Goal: Find specific page/section: Find specific page/section

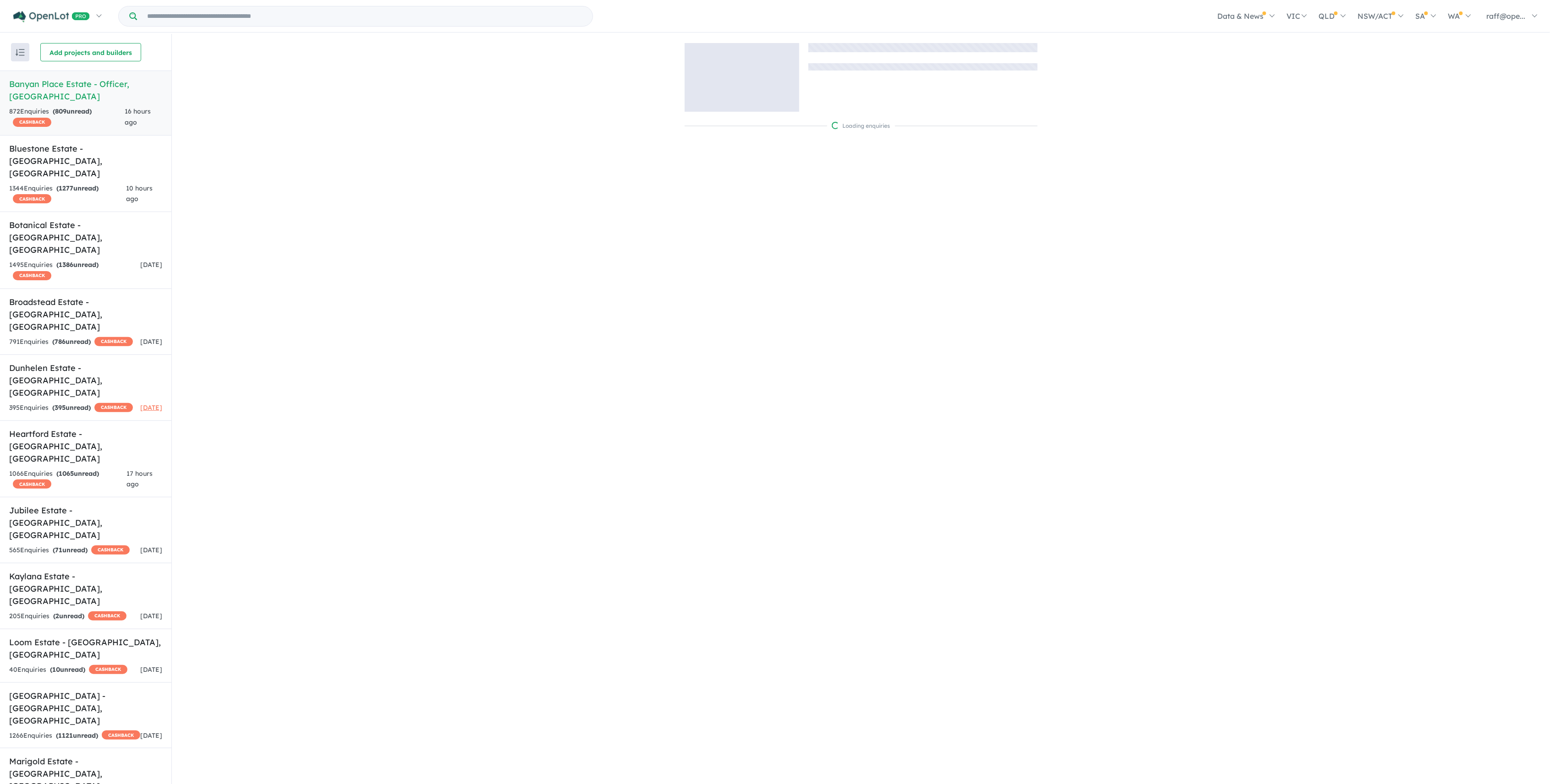
click at [239, 4] on div "Data & News [TV Series] New Neighbourhoods 2025 Industry News Property News Buy…" at bounding box center [830, 16] width 1425 height 32
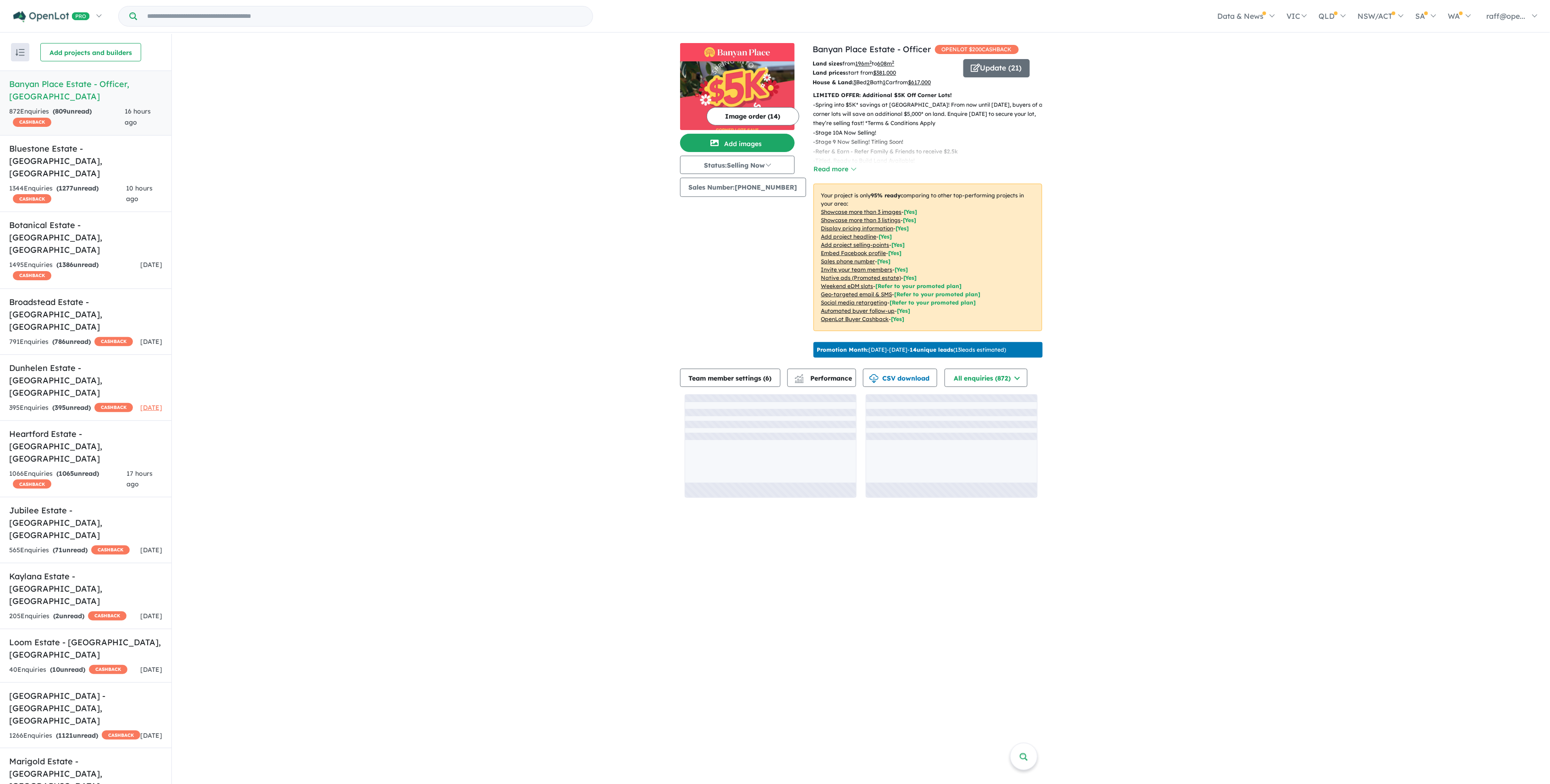
click at [241, 22] on input "Try estate name, suburb, builder or developer" at bounding box center [364, 16] width 451 height 20
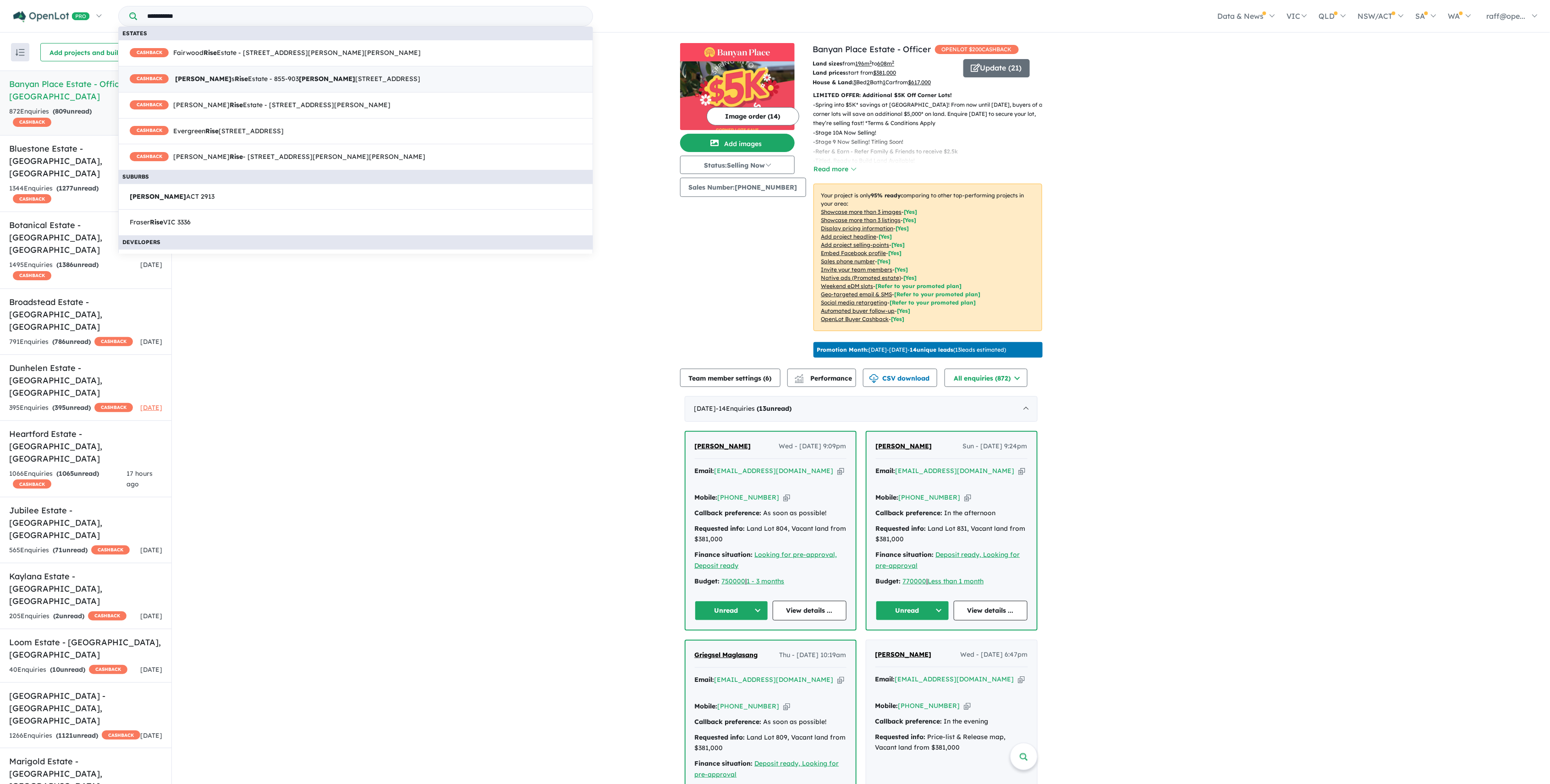
type input "**********"
click at [234, 79] on span "CASHBACK [PERSON_NAME] s Rise Estate - [STREET_ADDRESS][PERSON_NAME]" at bounding box center [275, 79] width 291 height 11
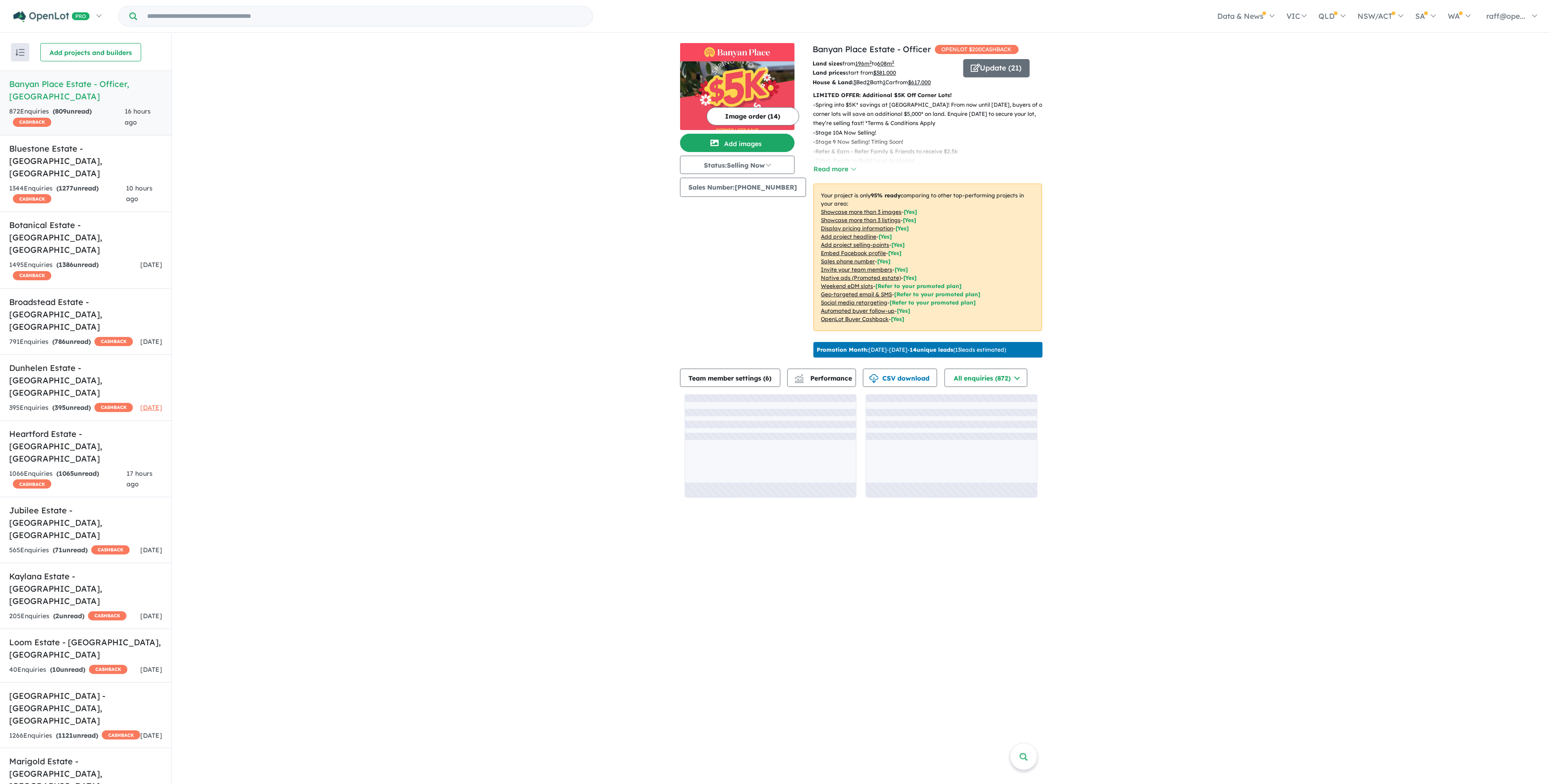
click at [210, 15] on input "Try estate name, suburb, builder or developer" at bounding box center [364, 16] width 451 height 20
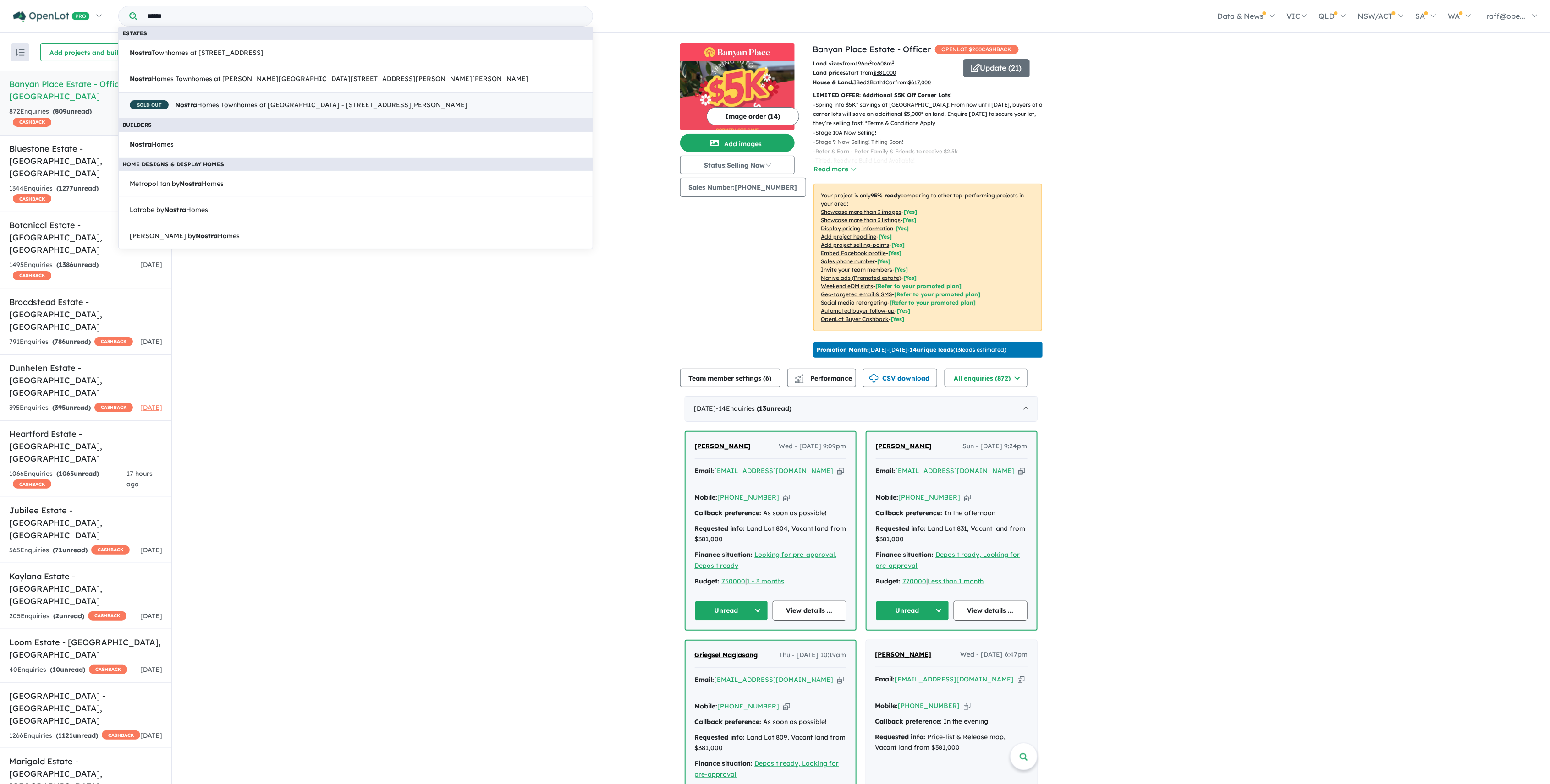
type input "******"
click at [225, 107] on span "SOLD OUT Nostra Homes Townhomes at Coridale - 41-47 Homestead Drive, Lara VIC 3…" at bounding box center [299, 105] width 338 height 11
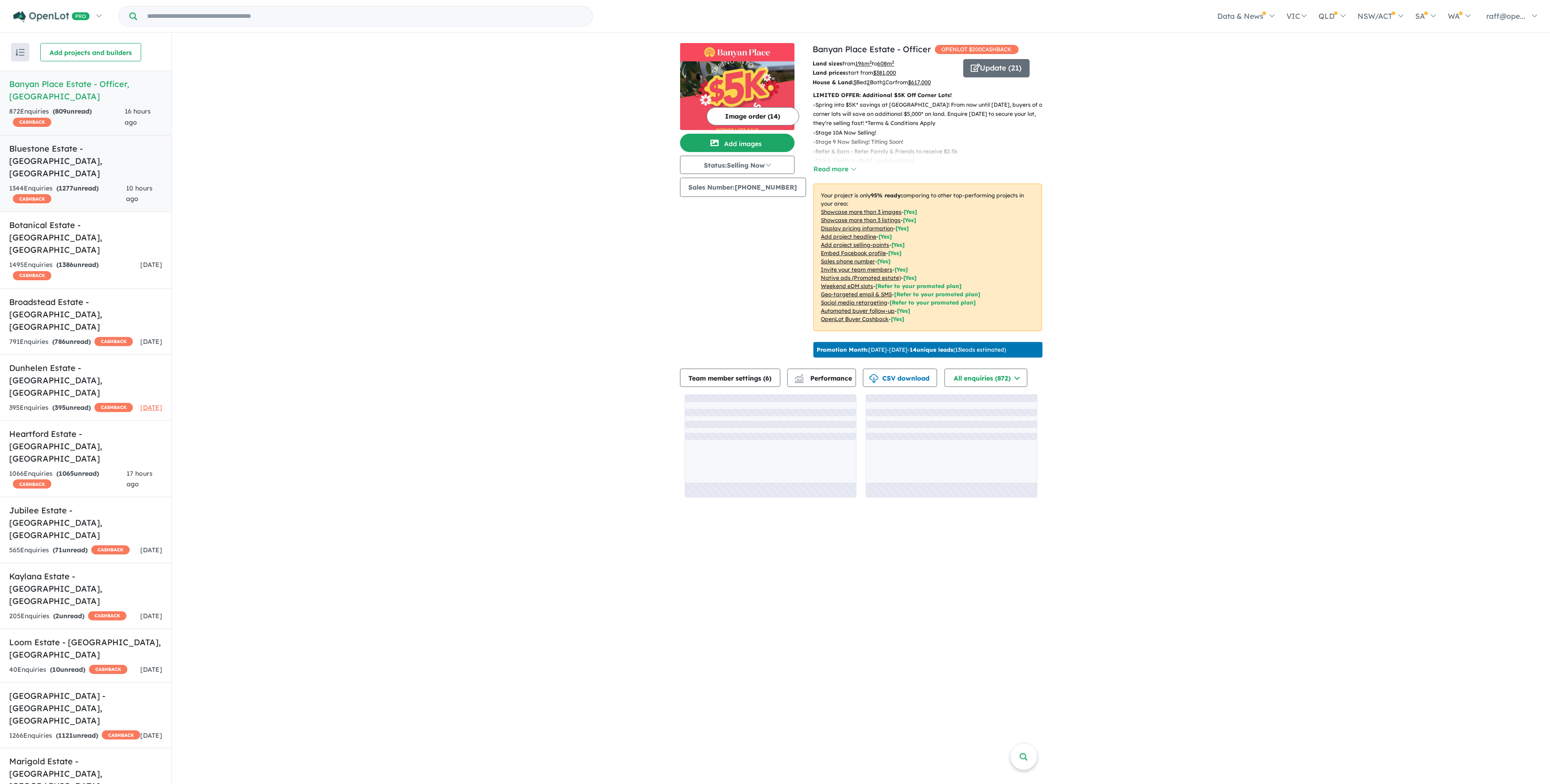
click at [62, 183] on div "1344 Enquir ies ( 1277 unread) CASHBACK" at bounding box center [67, 194] width 117 height 22
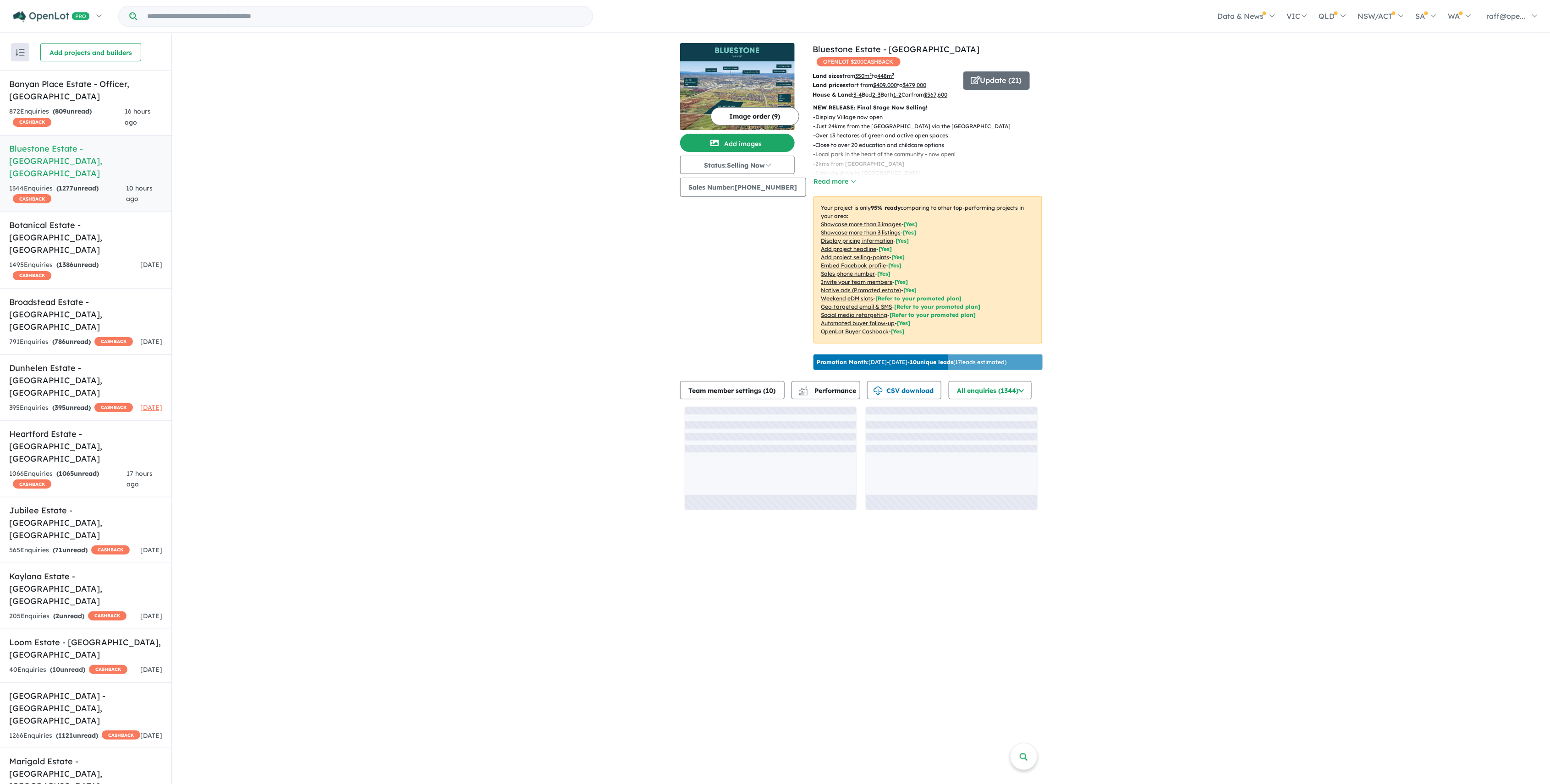
click at [182, 17] on input "Try estate name, suburb, builder or developer" at bounding box center [364, 16] width 451 height 20
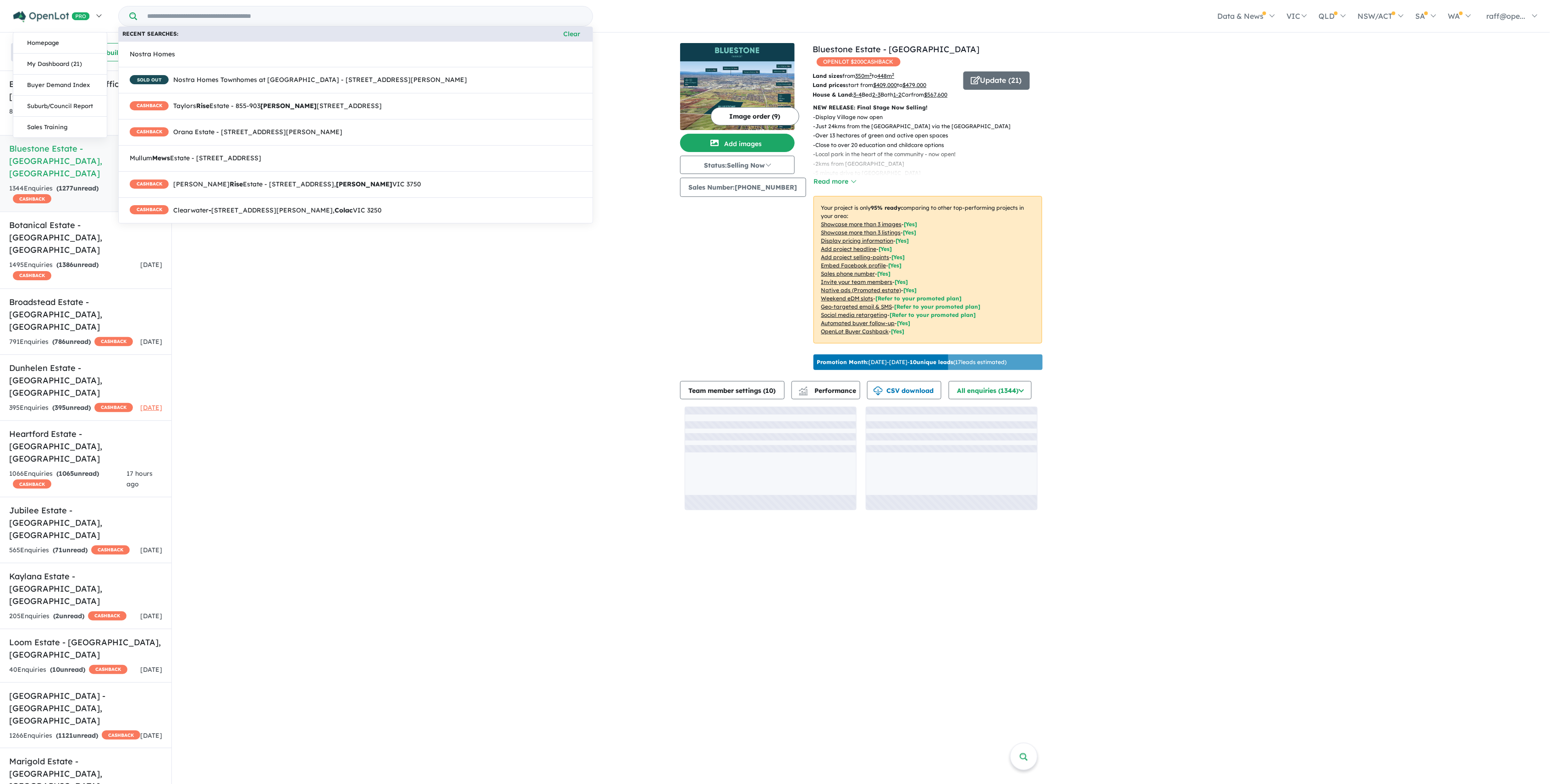
click at [21, 16] on img at bounding box center [51, 16] width 76 height 11
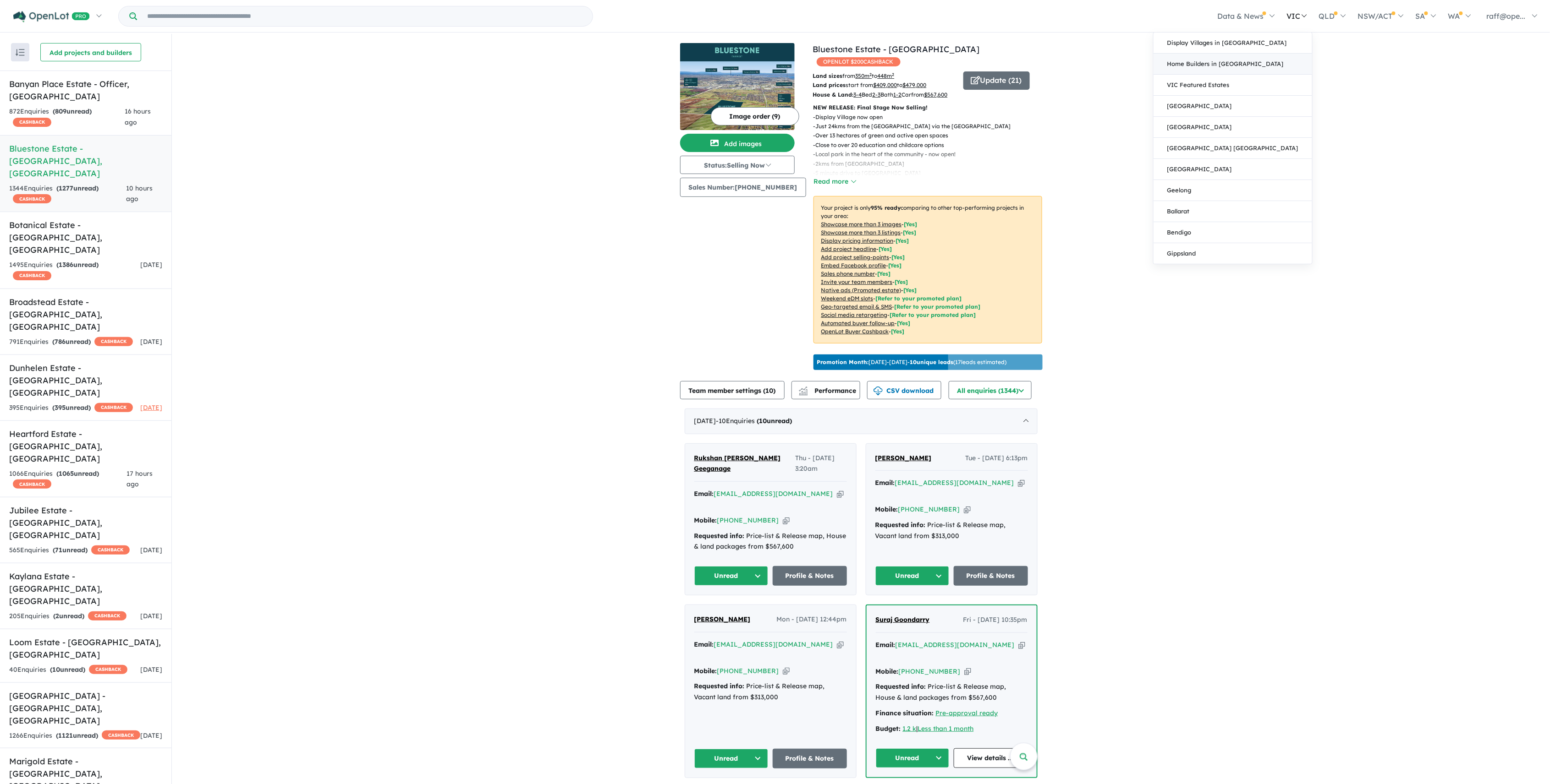
click at [1236, 64] on link "Home Builders in [GEOGRAPHIC_DATA]" at bounding box center [1233, 64] width 159 height 21
